Goal: Ask a question

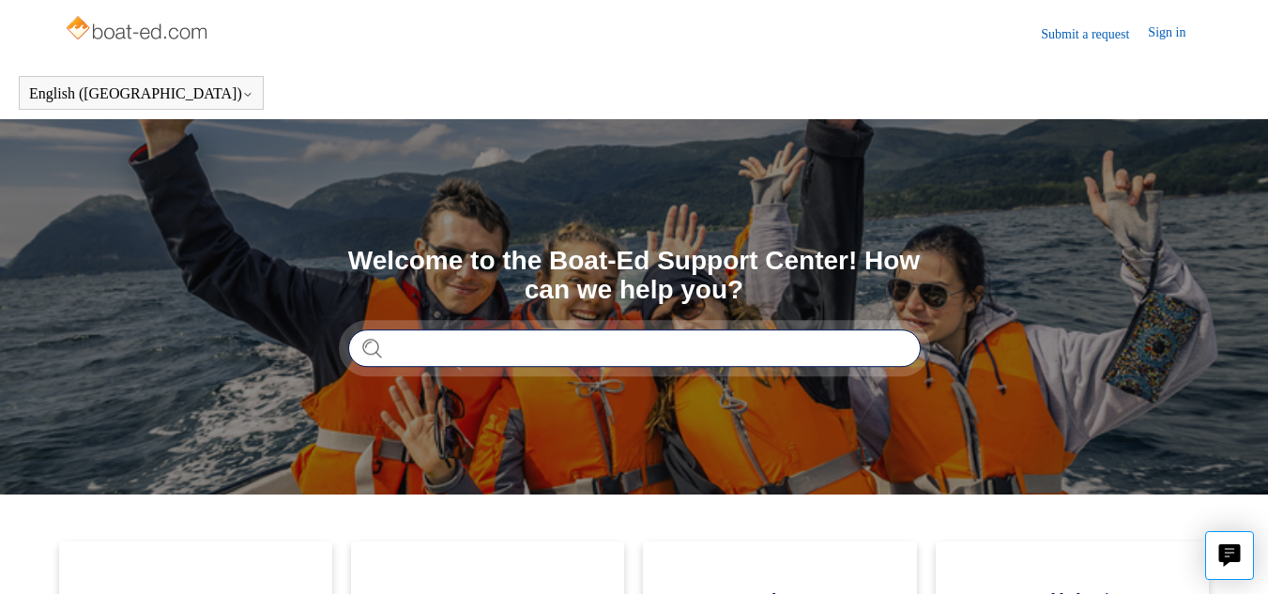
click at [447, 348] on input "Search" at bounding box center [634, 348] width 573 height 38
type input "**********"
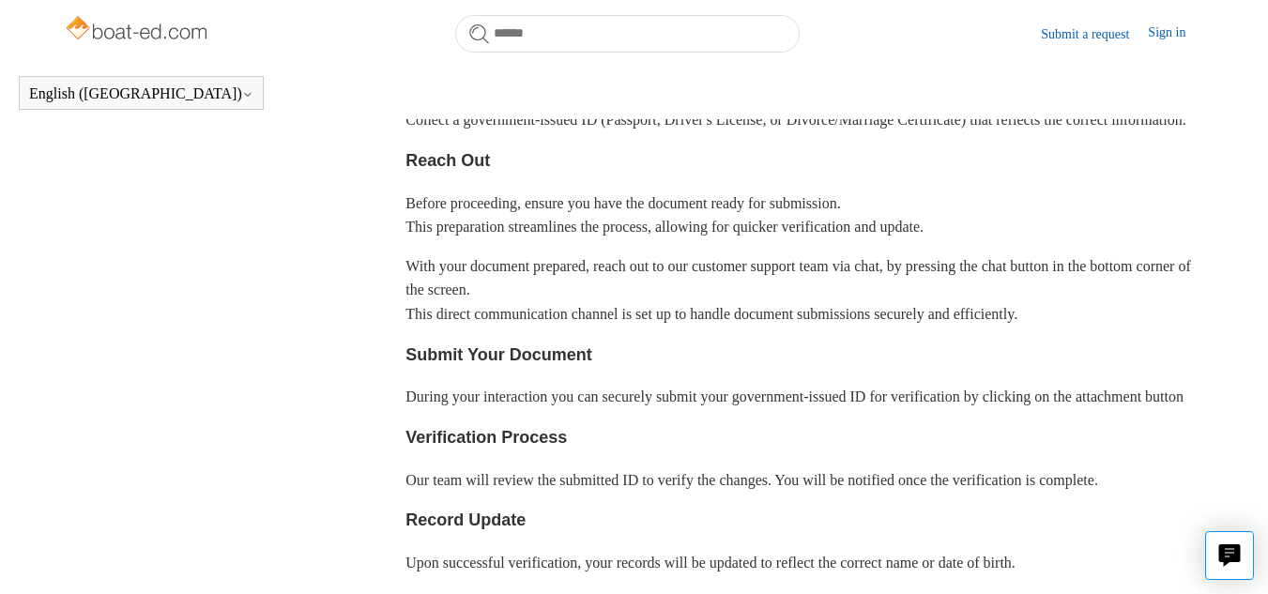
scroll to position [522, 0]
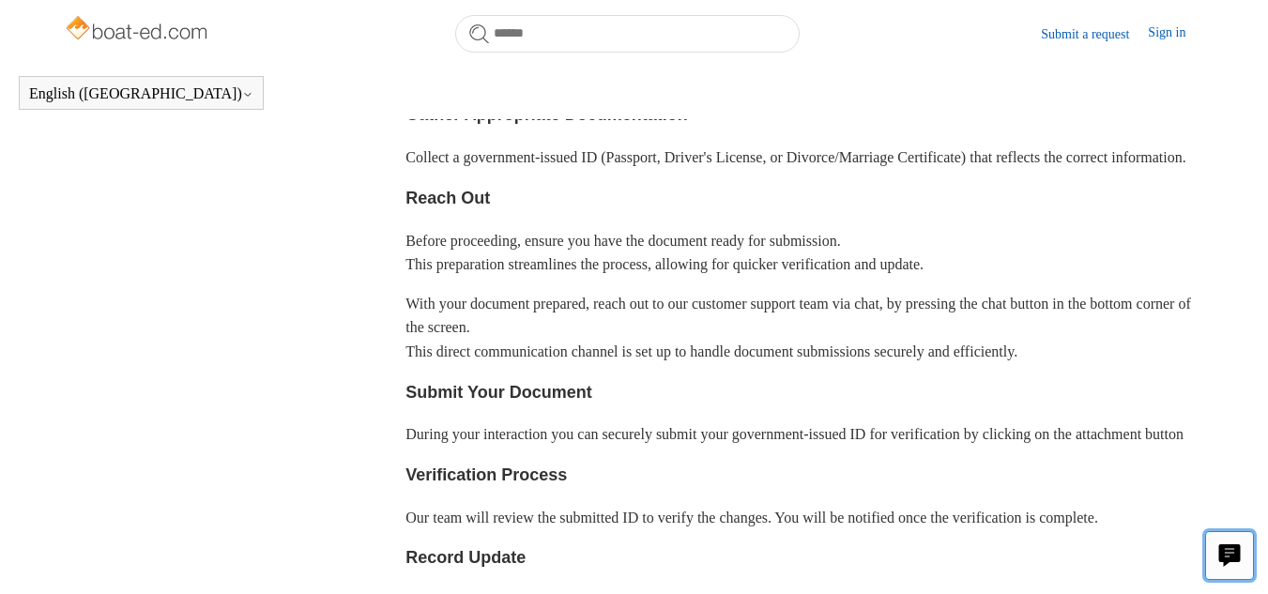
click at [1231, 553] on icon "Live chat" at bounding box center [1229, 553] width 9 height 8
